Goal: Information Seeking & Learning: Check status

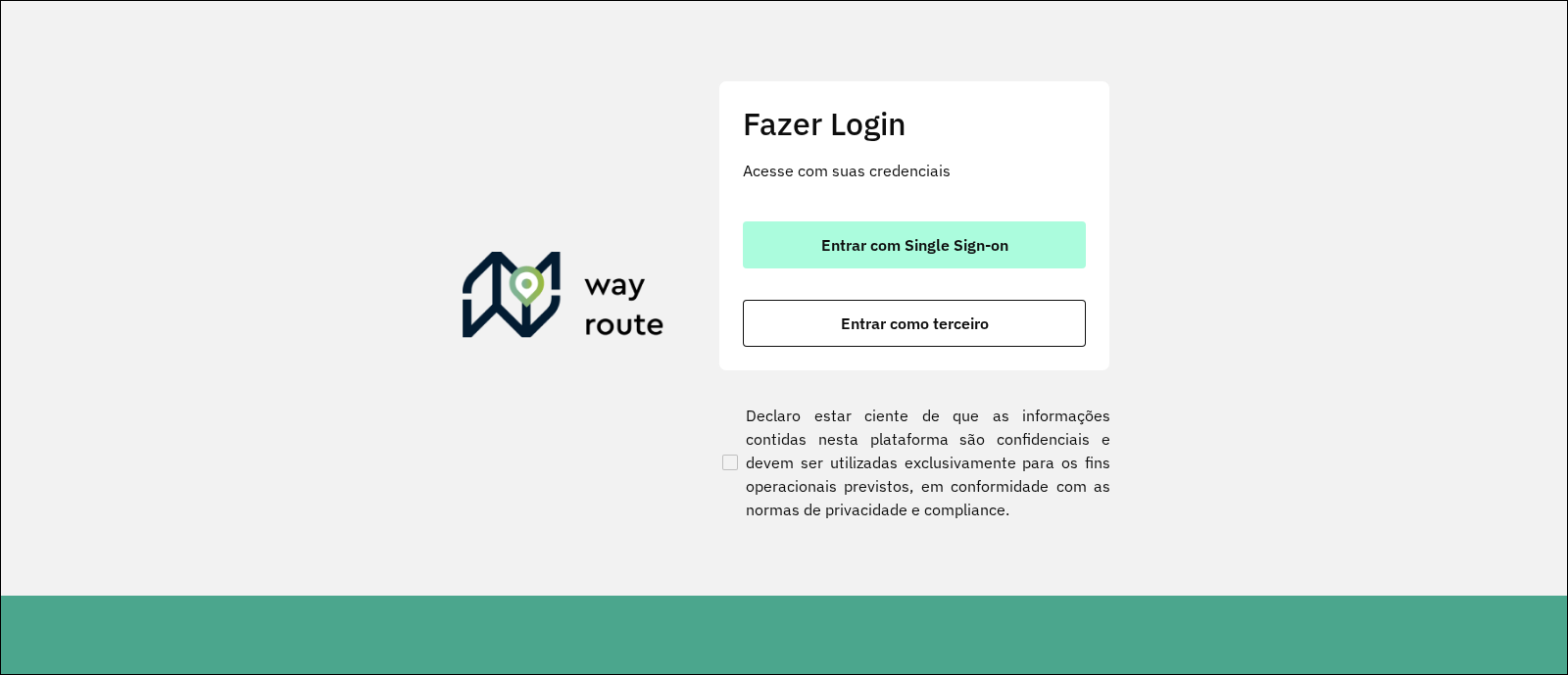
click at [886, 258] on button "Entrar com Single Sign-on" at bounding box center [914, 245] width 343 height 47
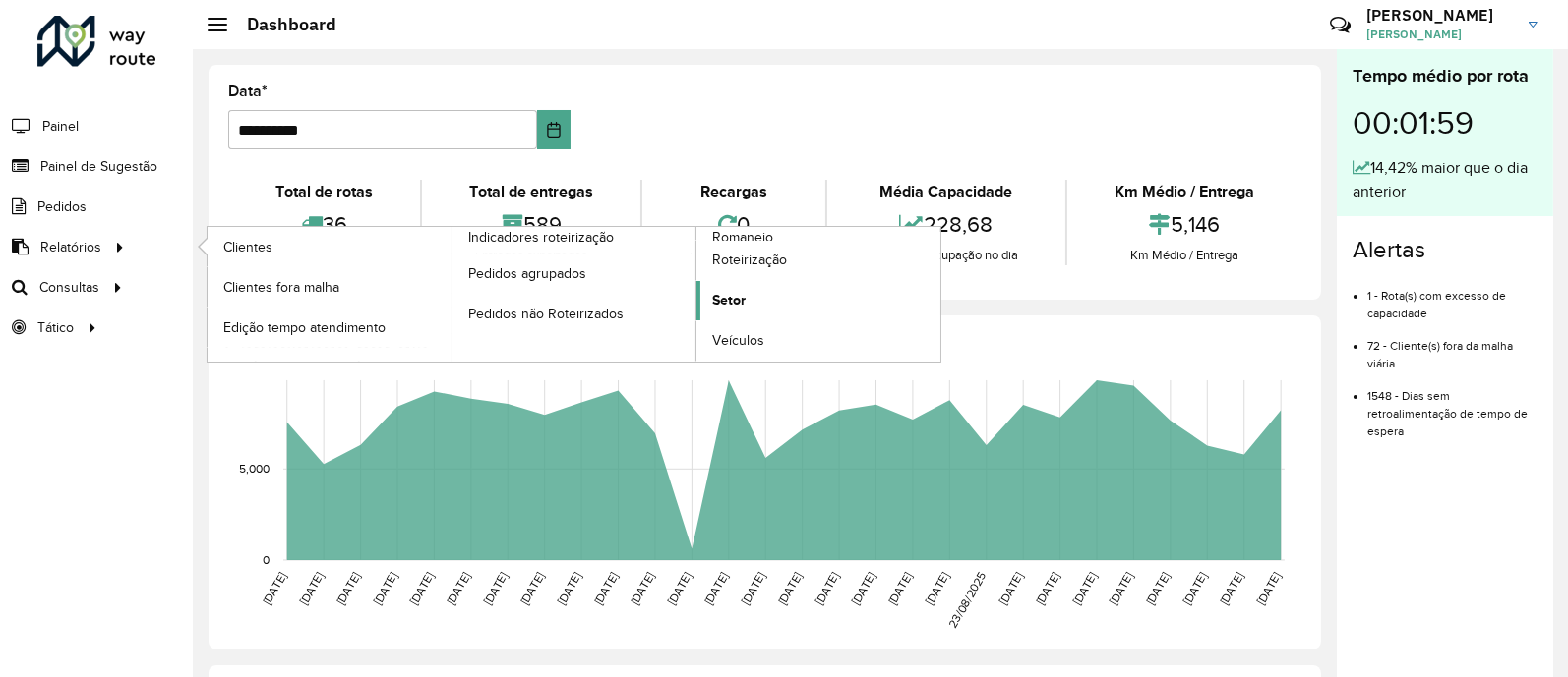
click at [717, 296] on span "Setor" at bounding box center [729, 299] width 34 height 21
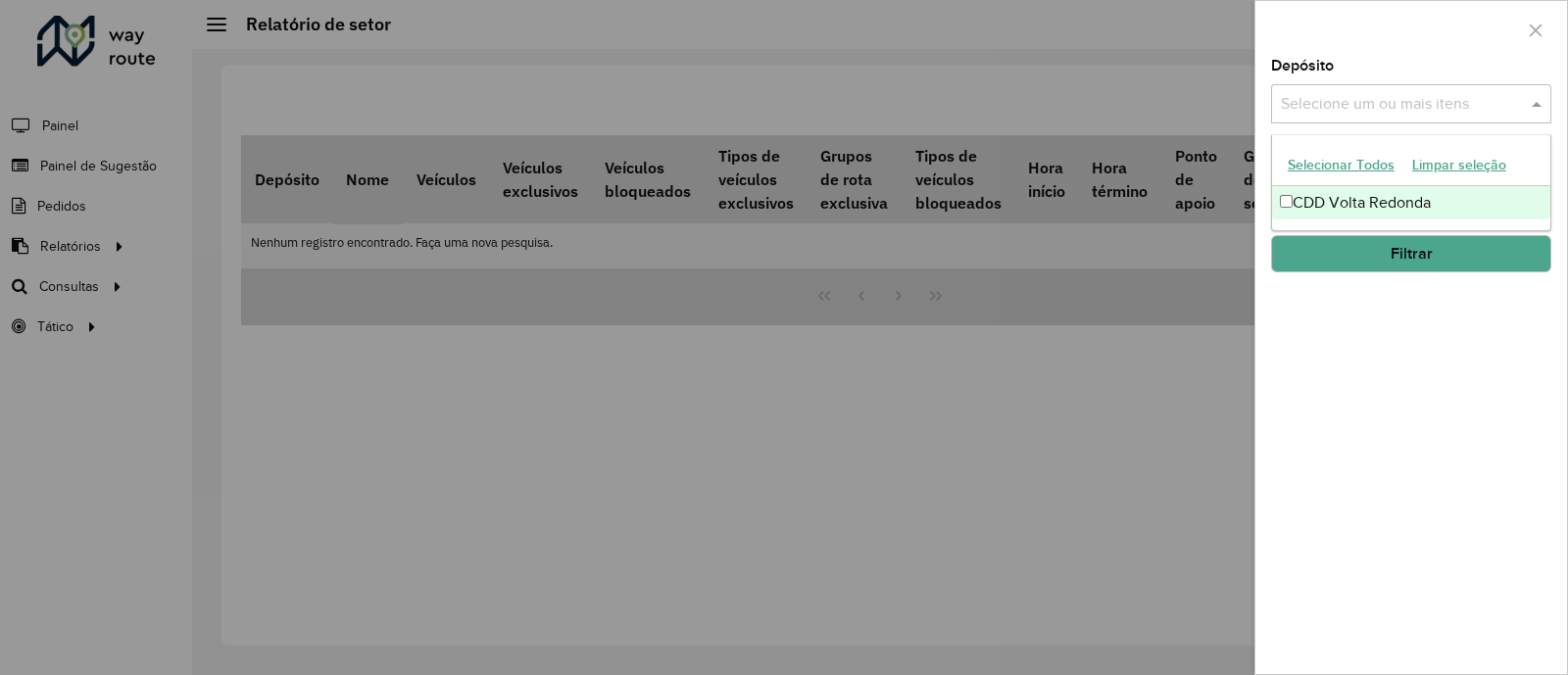
click at [1450, 116] on div "Selecione um ou mais itens" at bounding box center [1410, 104] width 280 height 39
click at [1325, 207] on div "CDD Volta Redonda" at bounding box center [1410, 203] width 279 height 34
click at [1395, 352] on div "Depósito Selecione um ou mais itens CDD Volta Redonda × × Grupo de Depósito Sel…" at bounding box center [1410, 367] width 311 height 616
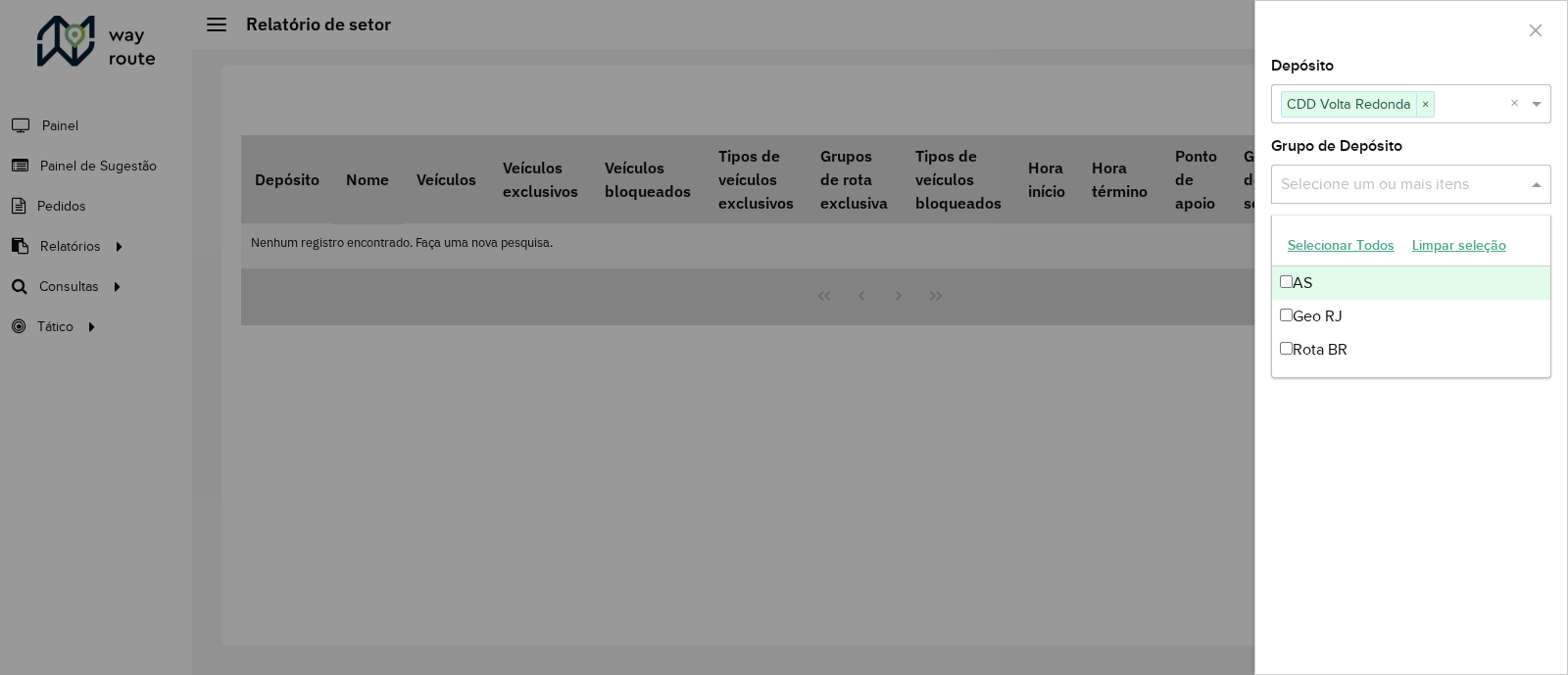
click at [1420, 198] on div "Selecione um ou mais itens" at bounding box center [1410, 184] width 280 height 39
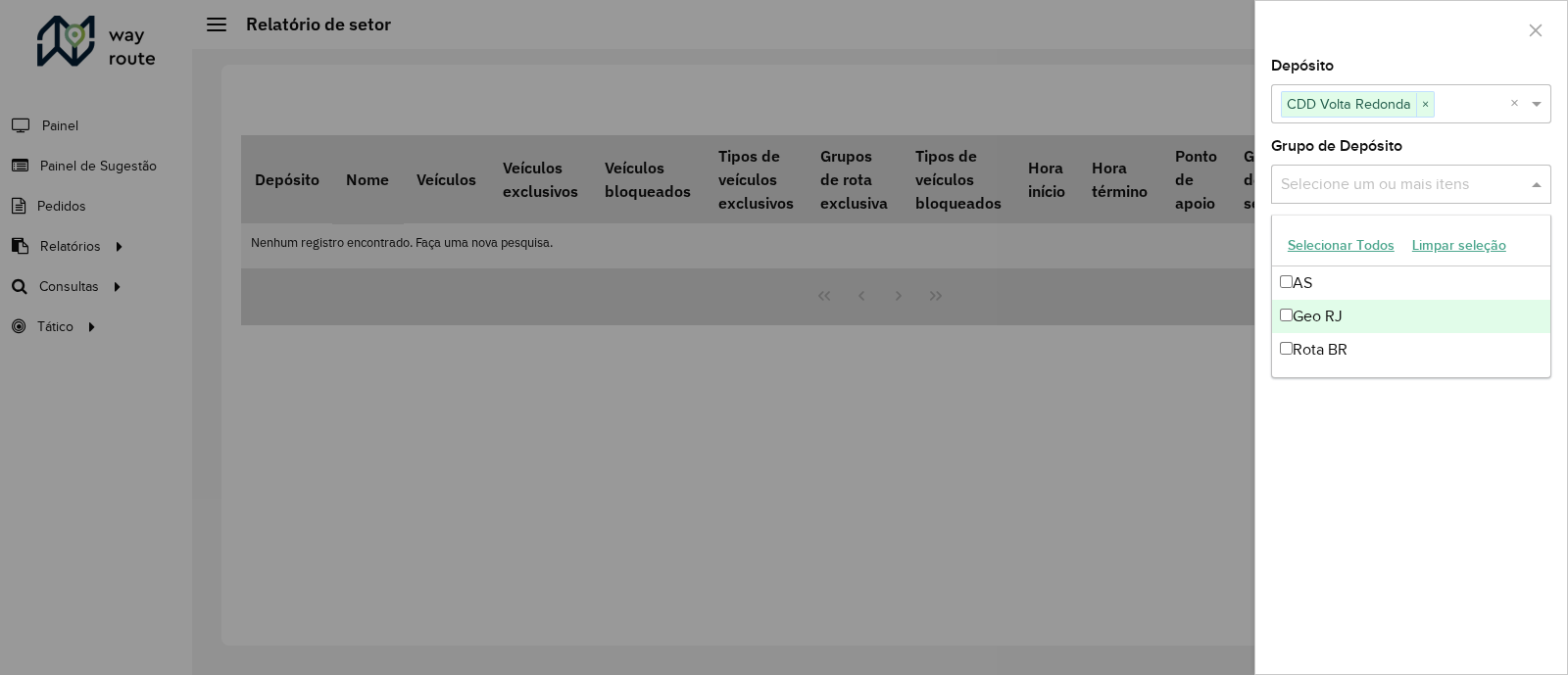
click at [1319, 310] on div "Geo RJ" at bounding box center [1410, 316] width 279 height 34
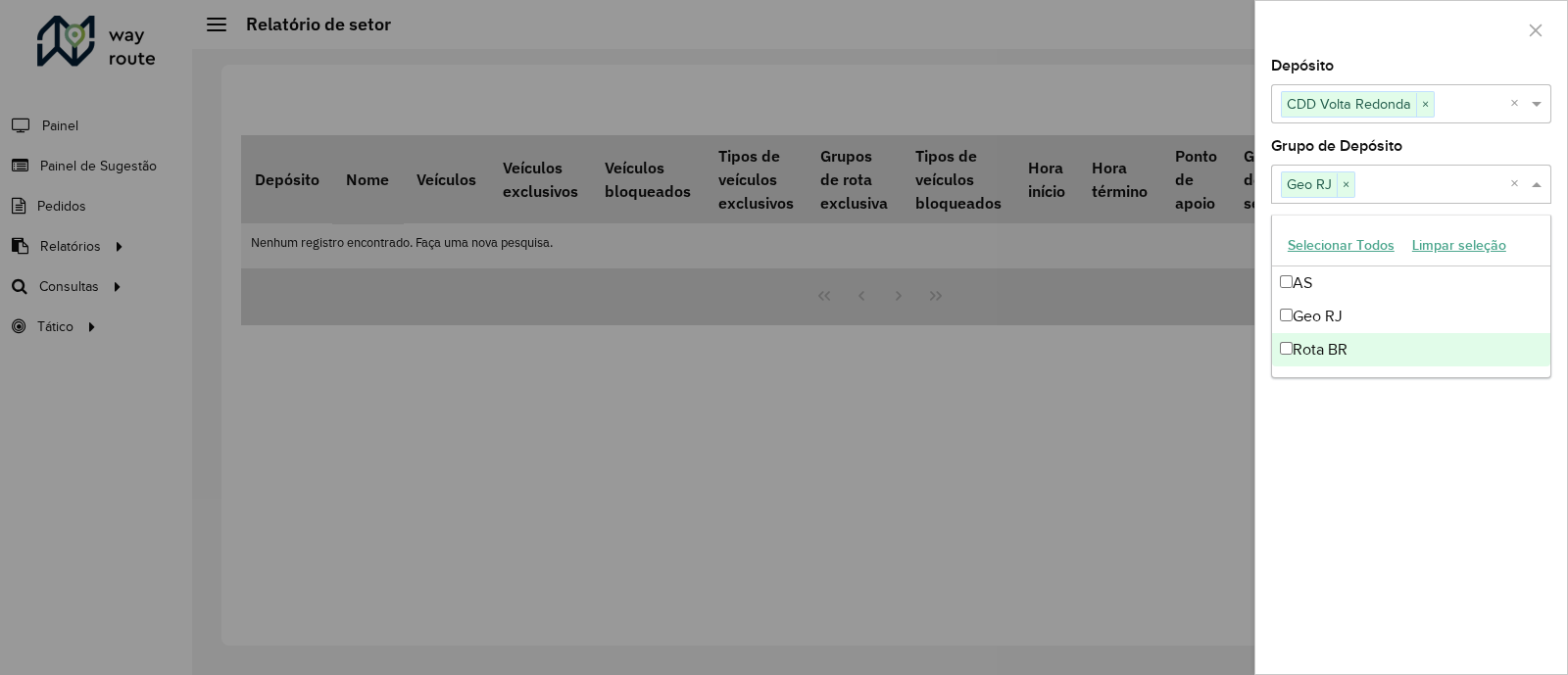
click at [1323, 419] on div "Depósito Selecione um ou mais itens CDD Volta Redonda × × Grupo de Depósito Sel…" at bounding box center [1410, 367] width 311 height 616
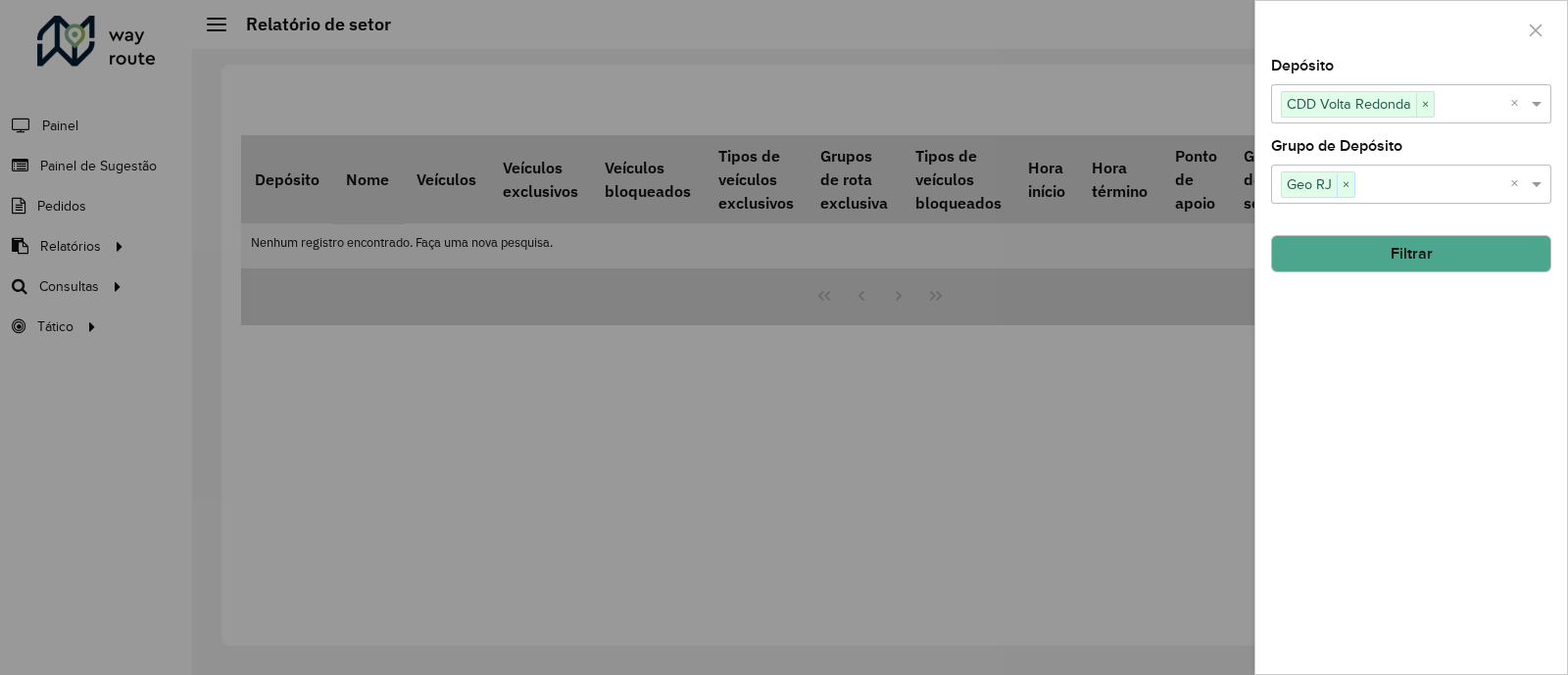
click at [1389, 246] on button "Filtrar" at bounding box center [1410, 254] width 280 height 37
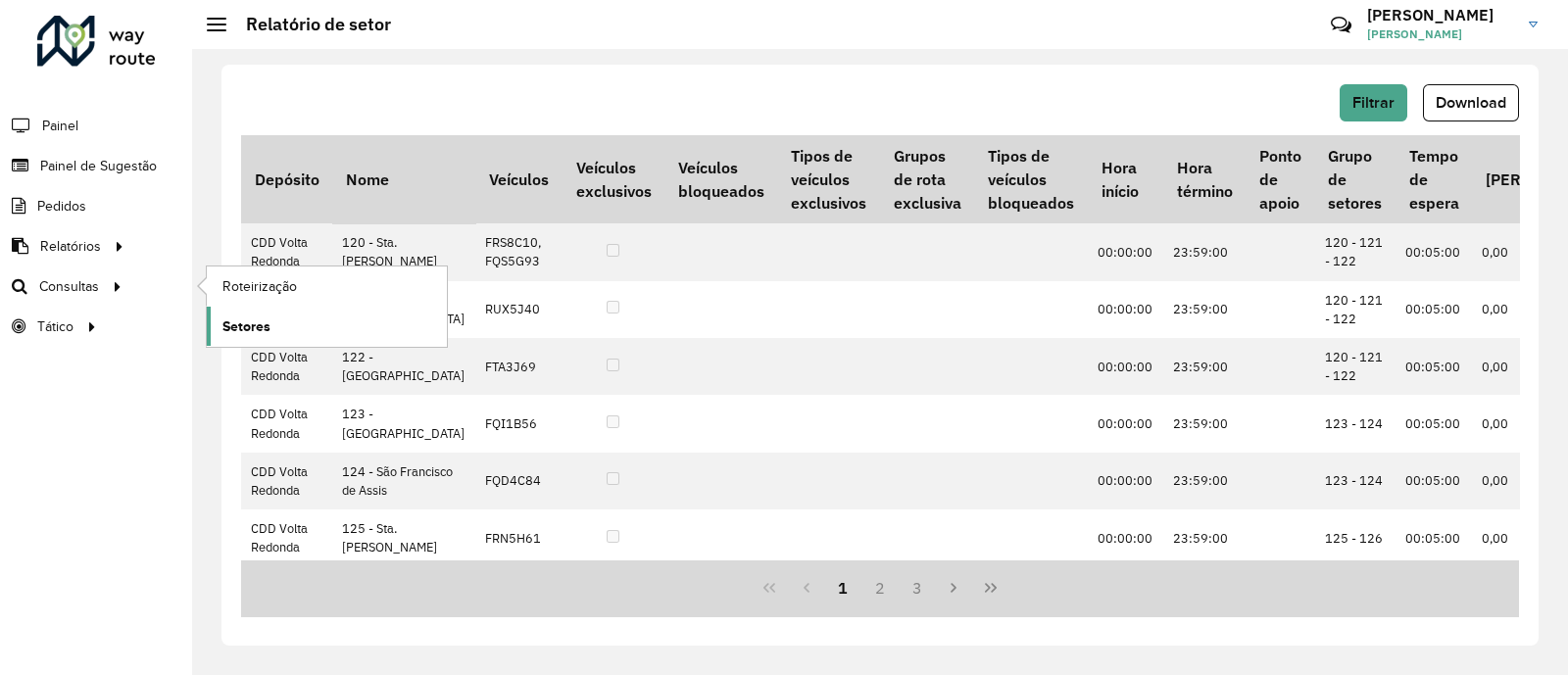
click at [240, 326] on span "Setores" at bounding box center [246, 326] width 48 height 21
